Goal: Complete application form

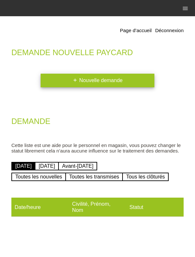
click at [131, 81] on link "add Nouvelle demande" at bounding box center [98, 81] width 114 height 14
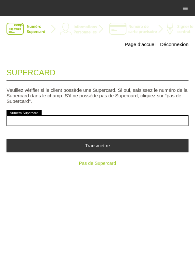
click at [112, 166] on span "Pas de Supercard" at bounding box center [97, 163] width 37 height 5
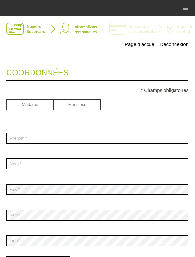
click at [89, 109] on input "radio" at bounding box center [77, 104] width 47 height 10
radio input "true"
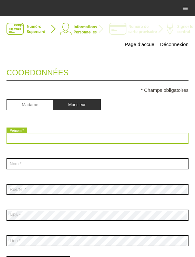
click at [20, 140] on input "text" at bounding box center [97, 138] width 182 height 11
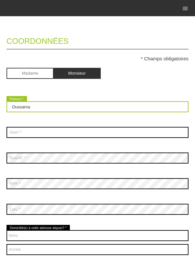
scroll to position [53, 0]
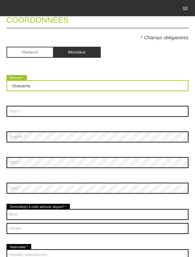
type input "Oussama"
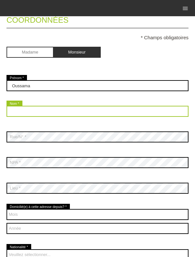
click at [111, 114] on input "text" at bounding box center [97, 111] width 182 height 11
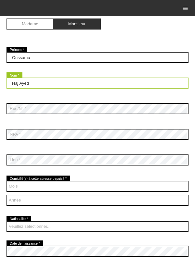
scroll to position [87, 0]
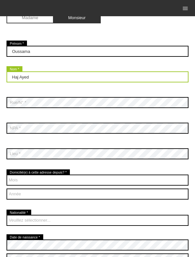
type input "Haj Ayed"
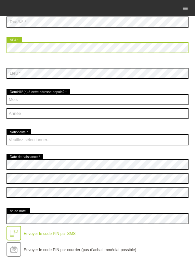
scroll to position [171, 0]
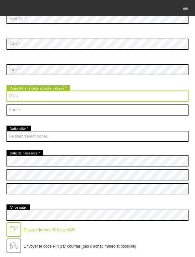
click at [152, 94] on select "Mois 01 02 03 04 05 06 07 08 09 10 11 12" at bounding box center [97, 95] width 182 height 11
select select "10"
click at [6, 91] on select "Mois 01 02 03 04 05 06 07 08 09 10 11 12" at bounding box center [97, 95] width 182 height 11
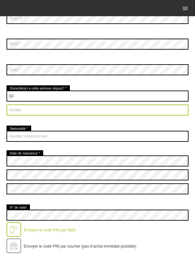
click at [24, 114] on select "Année 2025 2024 2023 2022 2021 2020 2019 2018 2017 2016" at bounding box center [97, 109] width 182 height 11
select select "2024"
click at [6, 105] on select "Année 2025 2024 2023 2022 2021 2020 2019 2018 2017 2016" at bounding box center [97, 109] width 182 height 11
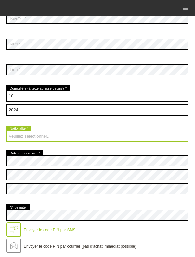
click at [114, 138] on select "Veuillez sélectionner... Suisse Allemagne Autriche Liechtenstein ------------ A…" at bounding box center [97, 136] width 182 height 11
select select "IT"
click at [6, 131] on select "Veuillez sélectionner... Suisse Allemagne Autriche Liechtenstein ------------ A…" at bounding box center [97, 136] width 182 height 11
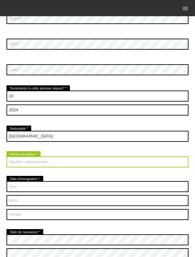
click at [22, 166] on select "Veuillez sélectionner... C B B - Statut de réfugié Autre" at bounding box center [97, 161] width 182 height 11
select select "B"
click at [6, 157] on select "Veuillez sélectionner... C B B - Statut de réfugié Autre" at bounding box center [97, 161] width 182 height 11
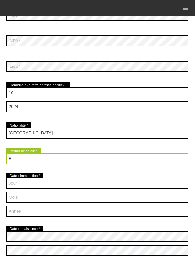
scroll to position [174, 0]
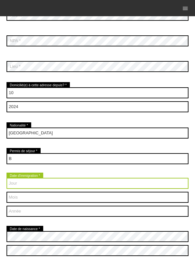
click at [19, 187] on select "Jour 01 02 03 04 05 06 07 08 09 10 11 12 13 14 15 16 17" at bounding box center [97, 183] width 182 height 11
select select "01"
click at [6, 178] on select "Jour 01 02 03 04 05 06 07 08 09 10 11 12 13 14 15 16 17" at bounding box center [97, 183] width 182 height 11
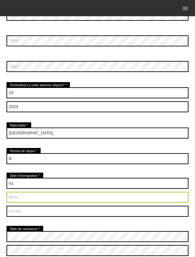
click at [85, 200] on select "Mois 01 02 03 04 05 06 07 08 09 10 11 12" at bounding box center [97, 197] width 182 height 11
select select "05"
click at [6, 192] on select "Mois 01 02 03 04 05 06 07 08 09 10 11 12" at bounding box center [97, 197] width 182 height 11
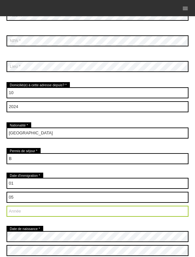
click at [86, 214] on select "Année 2025 2024 2023 2022 2021 2020 2019 2018 2017 2016" at bounding box center [97, 211] width 182 height 11
select select "2019"
click at [6, 206] on select "Année 2025 2024 2023 2022 2021 2020 2019 2018 2017 2016" at bounding box center [97, 211] width 182 height 11
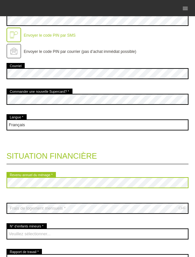
scroll to position [475, 0]
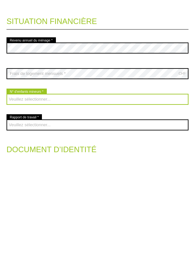
click at [23, 208] on select "Veuillez sélectionner... 0 1 2 3 4 5 6 7 8 9" at bounding box center [97, 203] width 182 height 11
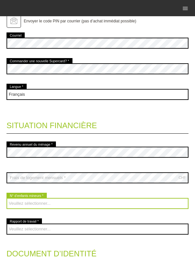
select select "1"
click at [6, 199] on select "Veuillez sélectionner... 0 1 2 3 4 5 6 7 8 9" at bounding box center [97, 203] width 182 height 11
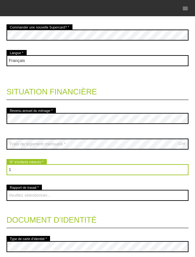
scroll to position [509, 0]
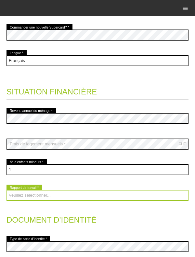
click at [151, 198] on select "Veuillez sélectionner... A durée indéterminée A durée déterminée Apprenti/étudi…" at bounding box center [97, 195] width 182 height 11
select select "UNLIMITED"
click at [6, 190] on select "Veuillez sélectionner... A durée indéterminée A durée déterminée Apprenti/étudi…" at bounding box center [97, 195] width 182 height 11
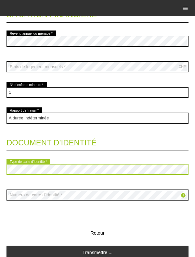
scroll to position [594, 0]
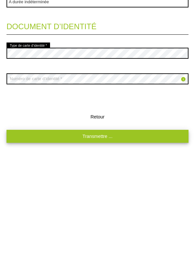
click at [149, 247] on link "Transmettre ..." at bounding box center [97, 243] width 182 height 13
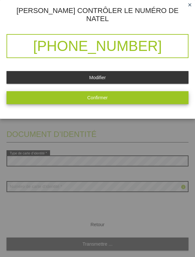
click at [120, 94] on button "Confirmer" at bounding box center [97, 97] width 182 height 13
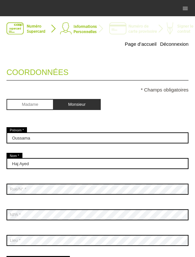
scroll to position [0, 0]
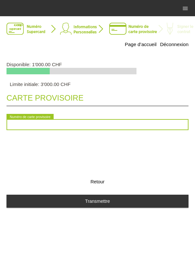
click at [28, 127] on input "text" at bounding box center [97, 124] width 182 height 11
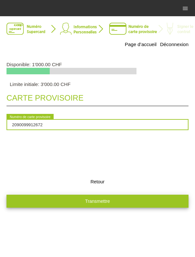
type input "2090099912672"
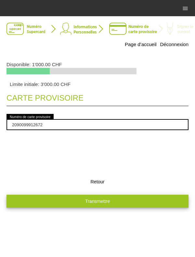
click at [106, 206] on button "Transmettre" at bounding box center [97, 201] width 182 height 13
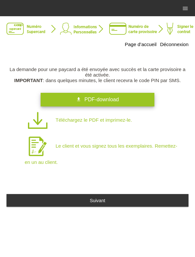
click at [115, 102] on span "PDF-download" at bounding box center [101, 100] width 34 height 6
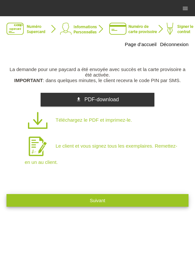
click at [135, 203] on button "Suivant" at bounding box center [97, 200] width 182 height 13
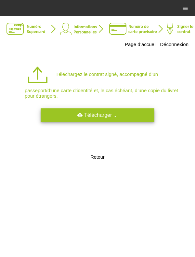
click at [116, 122] on link "cloud_upload Télécharger ..." at bounding box center [98, 115] width 114 height 14
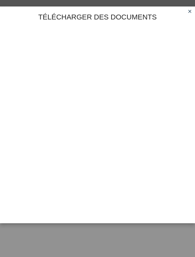
click at [189, 13] on icon "close" at bounding box center [189, 11] width 5 height 5
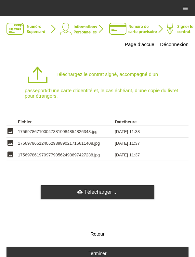
scroll to position [17, 0]
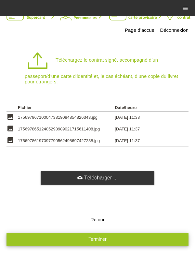
click at [125, 238] on button "Terminer" at bounding box center [97, 239] width 182 height 13
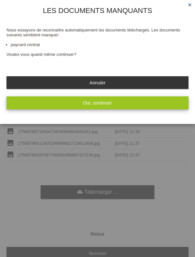
click at [124, 105] on button "Oui, continuer" at bounding box center [97, 102] width 182 height 13
